Goal: Task Accomplishment & Management: Manage account settings

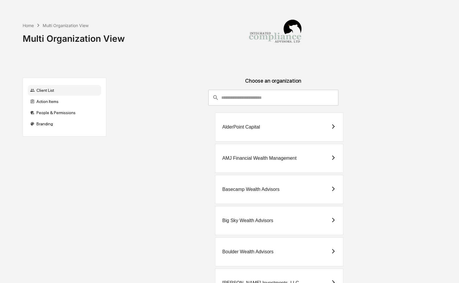
click at [254, 100] on input "consultant-dashboard__filter-organizations-search-bar" at bounding box center [279, 98] width 117 height 16
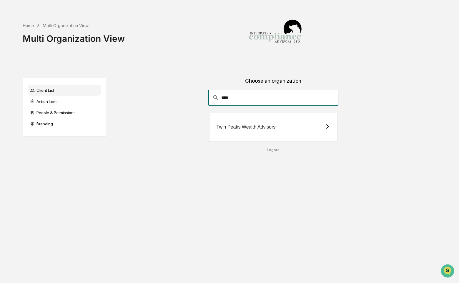
type input "****"
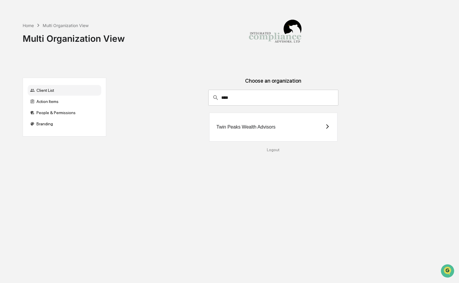
click at [240, 130] on div "Twin Peaks Wealth Advisors" at bounding box center [273, 127] width 128 height 29
